Goal: Feedback & Contribution: Leave review/rating

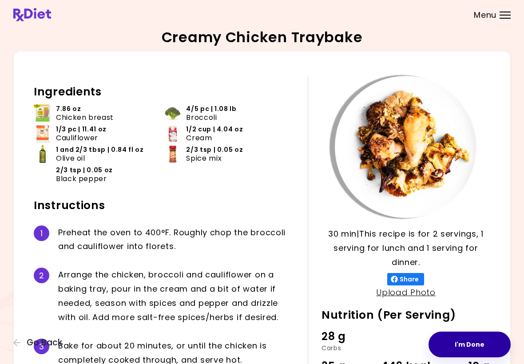
click at [478, 347] on button "I'm Done" at bounding box center [470, 345] width 82 height 26
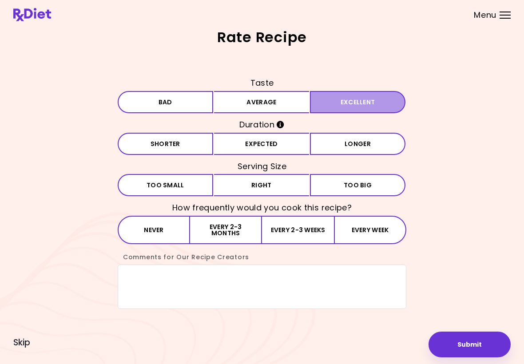
click at [373, 104] on button "Excellent" at bounding box center [358, 102] width 96 height 22
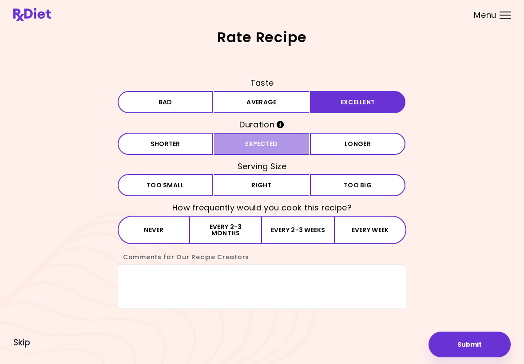
click at [290, 139] on button "Expected" at bounding box center [262, 144] width 96 height 22
click at [280, 187] on button "Right" at bounding box center [262, 185] width 96 height 22
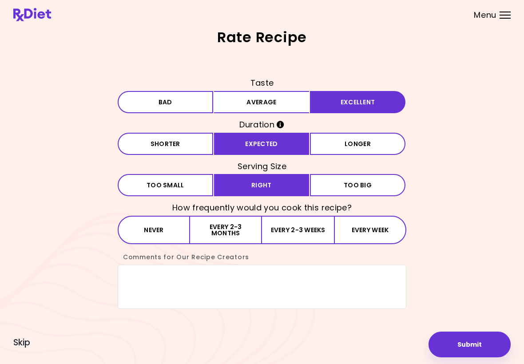
click at [301, 232] on button "Every 2-3 weeks" at bounding box center [298, 230] width 72 height 28
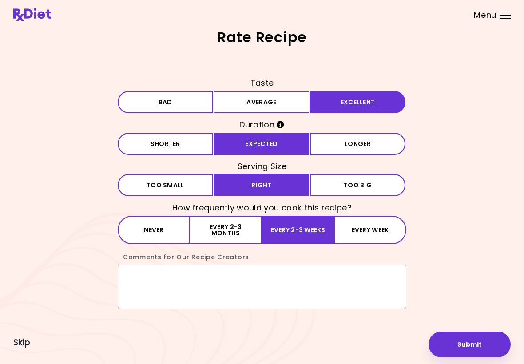
click at [193, 284] on textarea "Comments for Our Recipe Creators" at bounding box center [262, 287] width 289 height 44
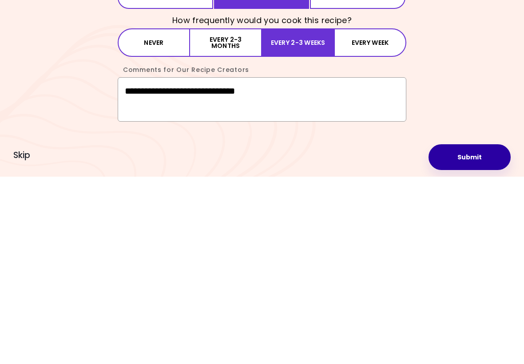
type textarea "**********"
click at [480, 332] on button "Submit" at bounding box center [470, 345] width 82 height 26
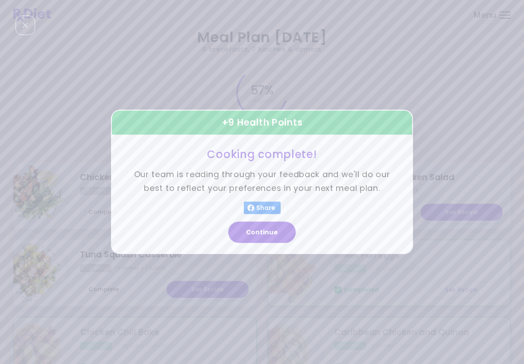
click at [276, 233] on button "Continue" at bounding box center [262, 232] width 68 height 21
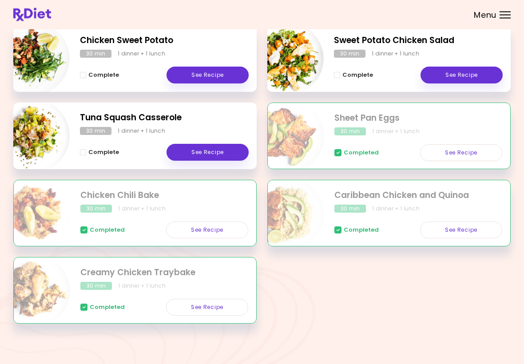
scroll to position [137, 0]
